Goal: Task Accomplishment & Management: Use online tool/utility

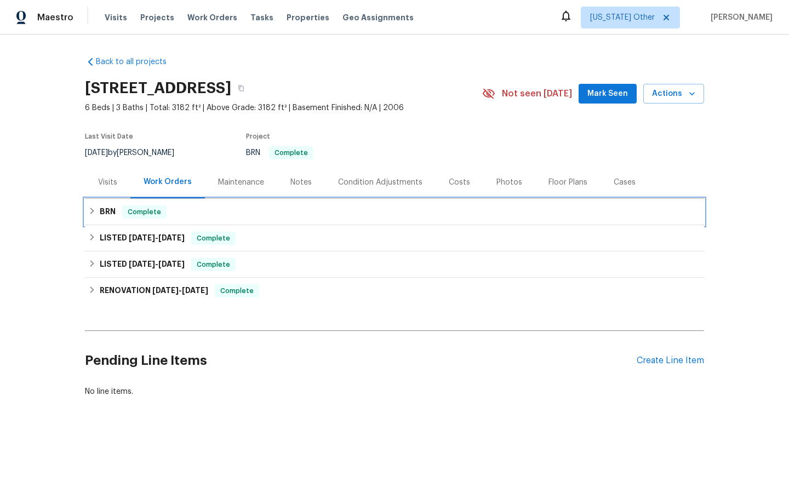
click at [147, 209] on span "Complete" at bounding box center [144, 212] width 42 height 11
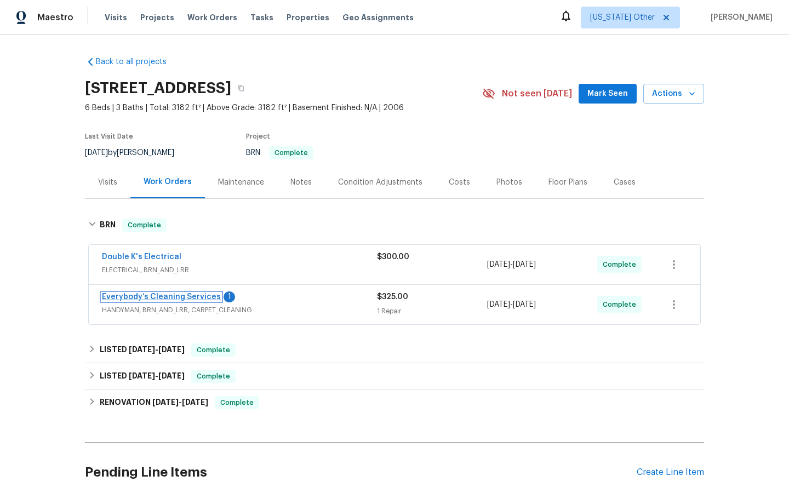
click at [134, 299] on link "Everybody’s Cleaning Services" at bounding box center [161, 297] width 119 height 8
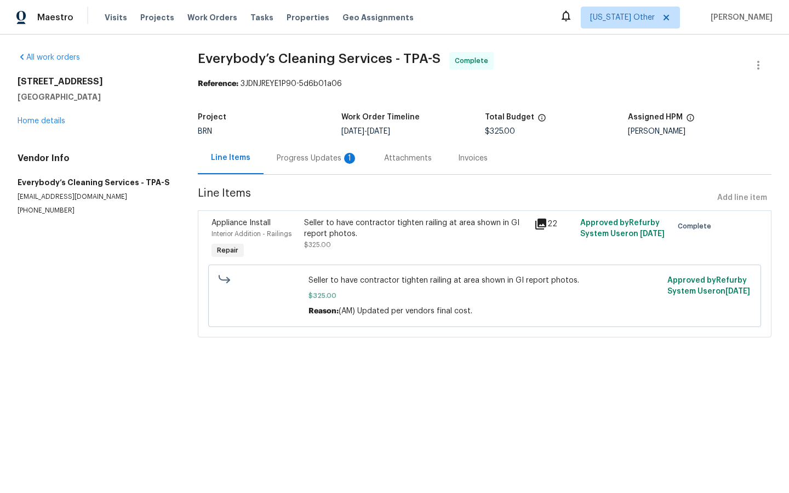
click at [543, 224] on icon at bounding box center [540, 224] width 11 height 11
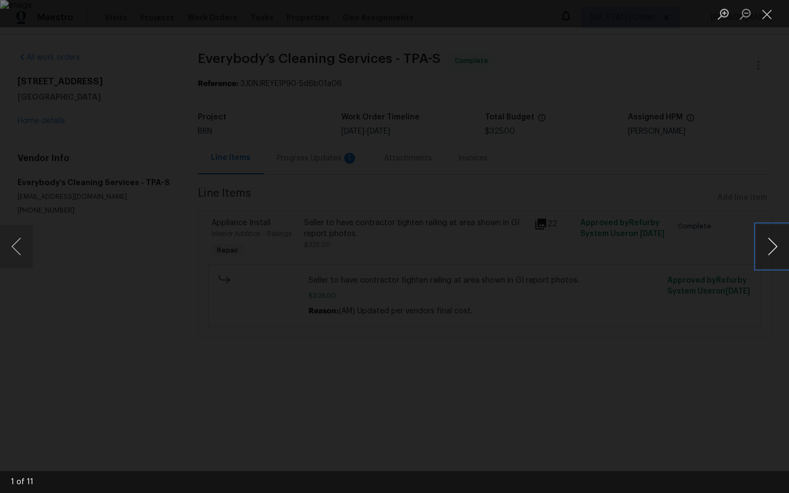
click at [770, 246] on button "Next image" at bounding box center [772, 247] width 33 height 44
click at [770, 247] on button "Next image" at bounding box center [772, 247] width 33 height 44
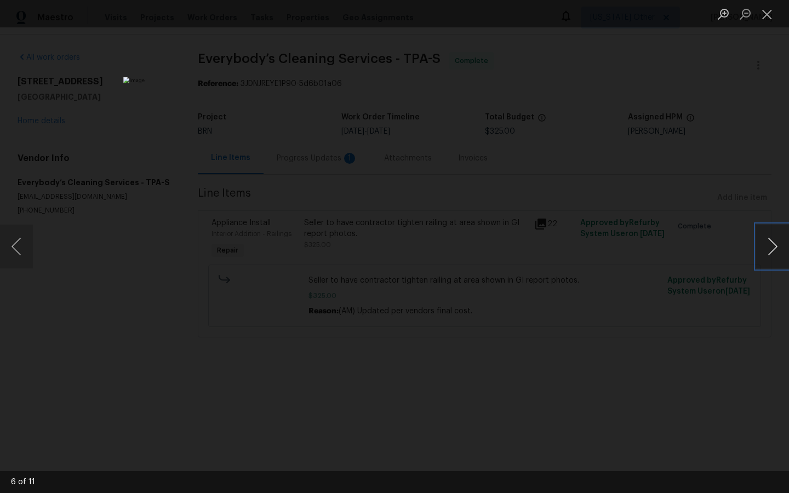
click at [770, 247] on button "Next image" at bounding box center [772, 247] width 33 height 44
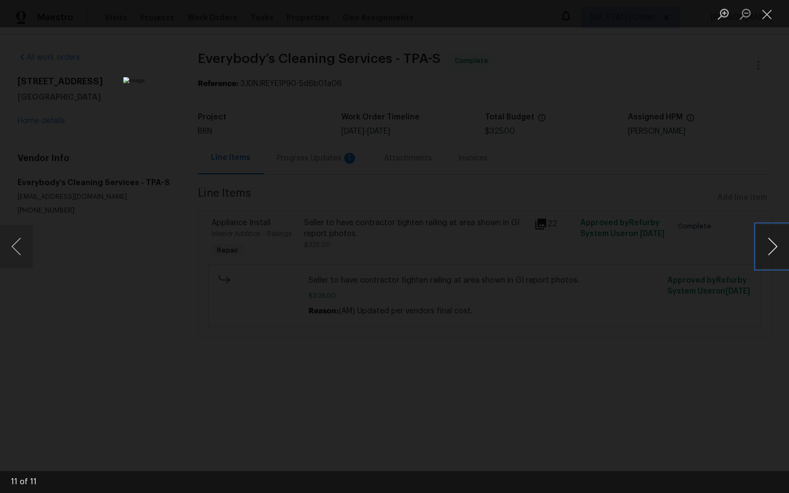
click at [770, 247] on button "Next image" at bounding box center [772, 247] width 33 height 44
